Goal: Find specific fact: Find specific fact

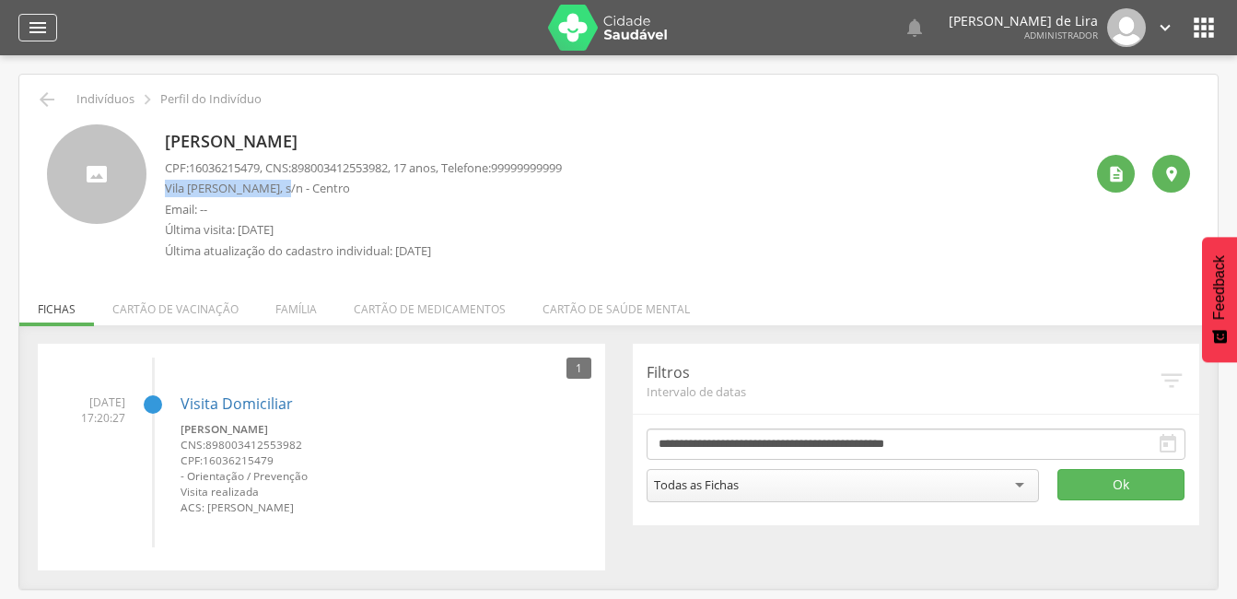
click at [45, 30] on icon "" at bounding box center [38, 28] width 22 height 22
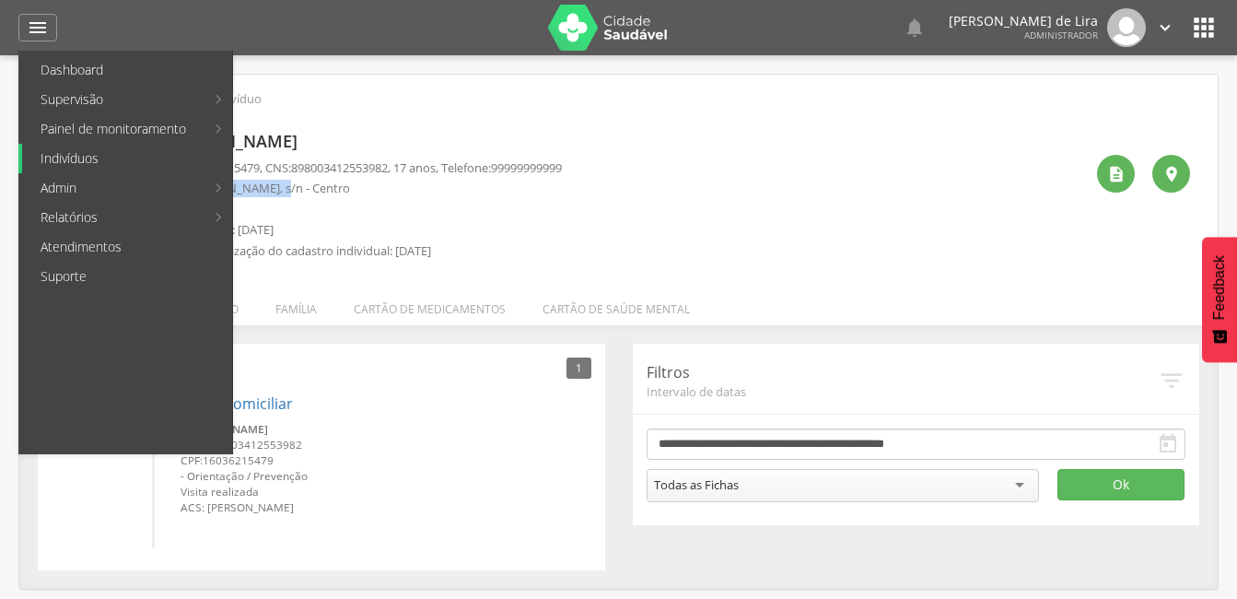
click at [97, 164] on link "Indivíduos" at bounding box center [127, 158] width 210 height 29
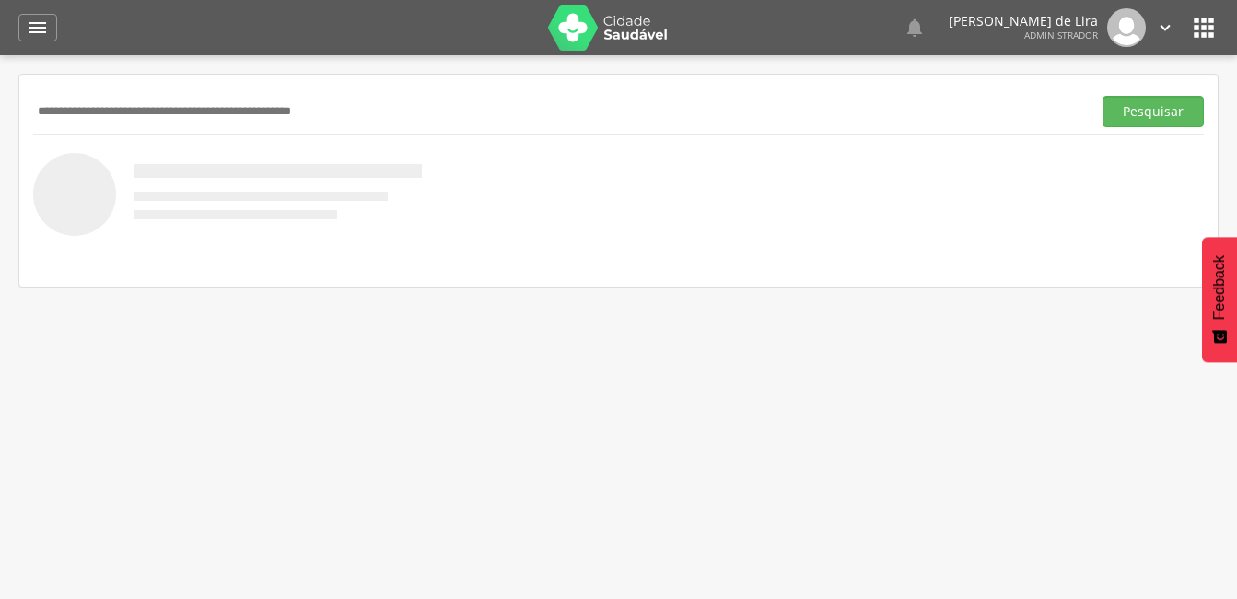
click at [56, 120] on input "text" at bounding box center [558, 111] width 1051 height 31
click at [96, 107] on input "text" at bounding box center [558, 111] width 1051 height 31
type input "**********"
click at [1173, 108] on button "Pesquisar" at bounding box center [1153, 111] width 101 height 31
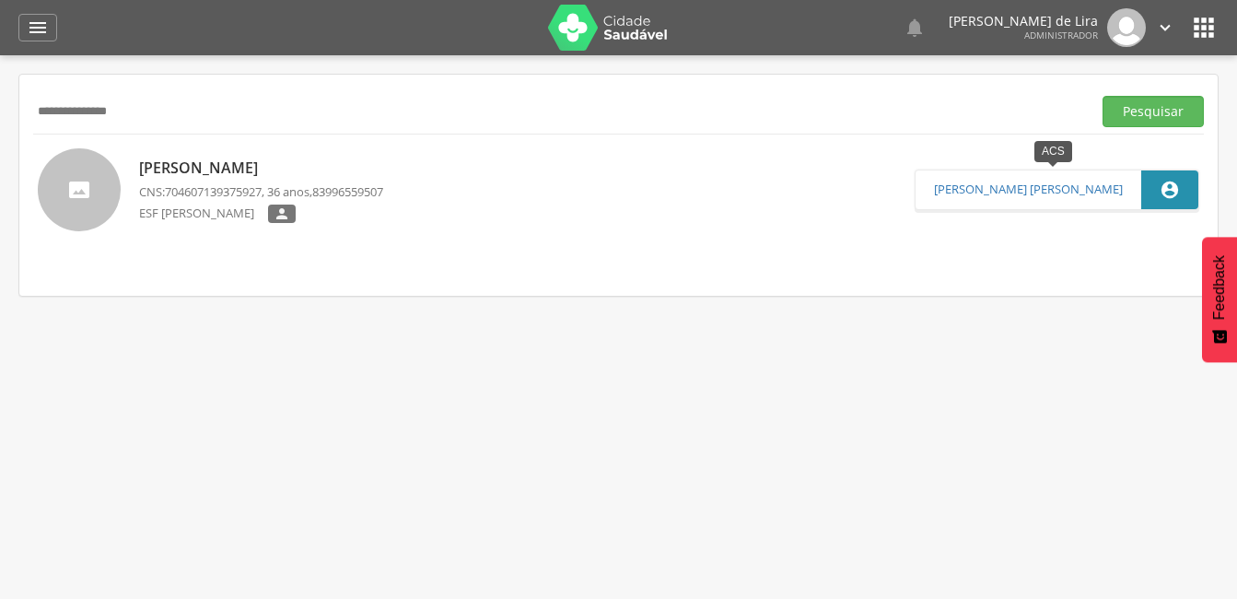
click at [1167, 193] on icon "" at bounding box center [1170, 190] width 20 height 20
click at [245, 173] on p "[PERSON_NAME]" at bounding box center [261, 168] width 244 height 21
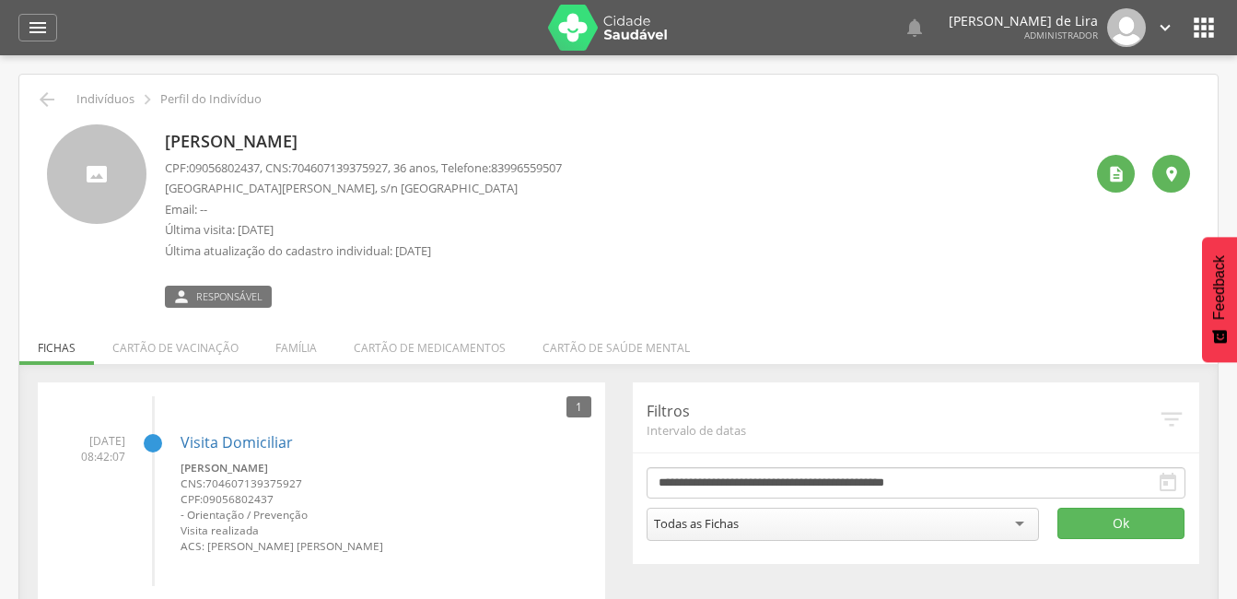
drag, startPoint x: 369, startPoint y: 138, endPoint x: 159, endPoint y: 140, distance: 210.1
click at [159, 140] on div "[PERSON_NAME] CPF: 09056802437 , CNS: [PHONE_NUMBER] , 36 anos, Telefone: 83996…" at bounding box center [618, 215] width 1143 height 183
copy p "[PERSON_NAME]"
drag, startPoint x: 266, startPoint y: 164, endPoint x: 190, endPoint y: 160, distance: 76.6
click at [190, 160] on p "CPF: 09056802437 , CNS: [PHONE_NUMBER] , 36 anos, Telefone: [PHONE_NUMBER]" at bounding box center [363, 168] width 397 height 18
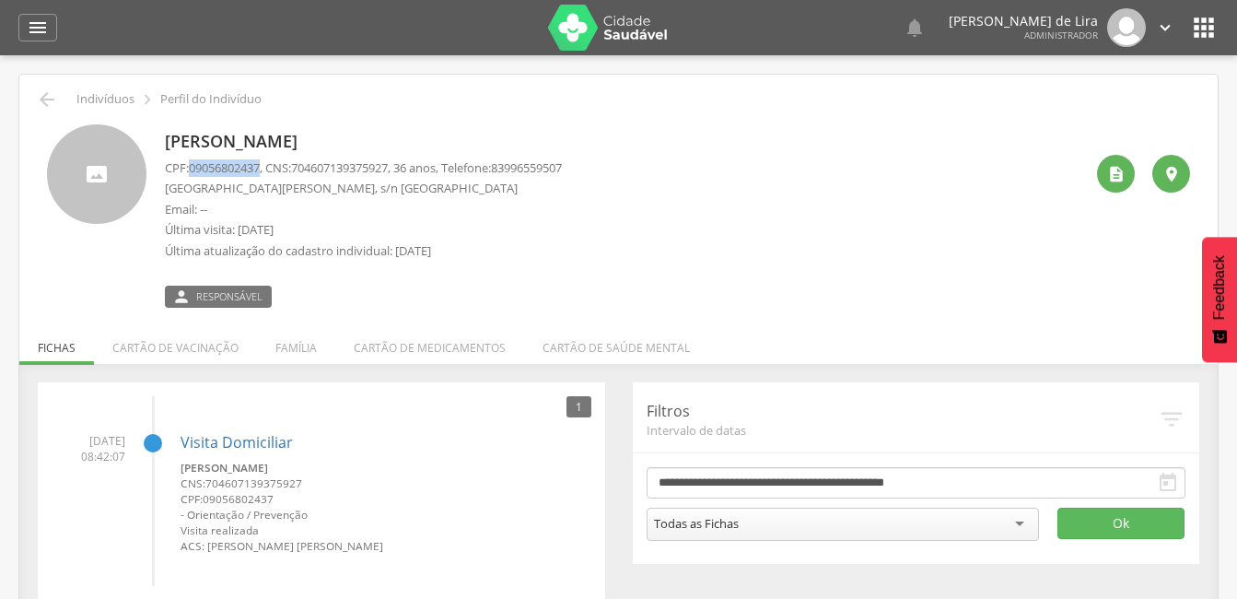
copy p "09056802437"
drag, startPoint x: 404, startPoint y: 162, endPoint x: 305, endPoint y: 162, distance: 99.5
click at [305, 162] on span "704607139375927" at bounding box center [339, 167] width 97 height 17
copy span "704607139375927"
